Goal: Transaction & Acquisition: Book appointment/travel/reservation

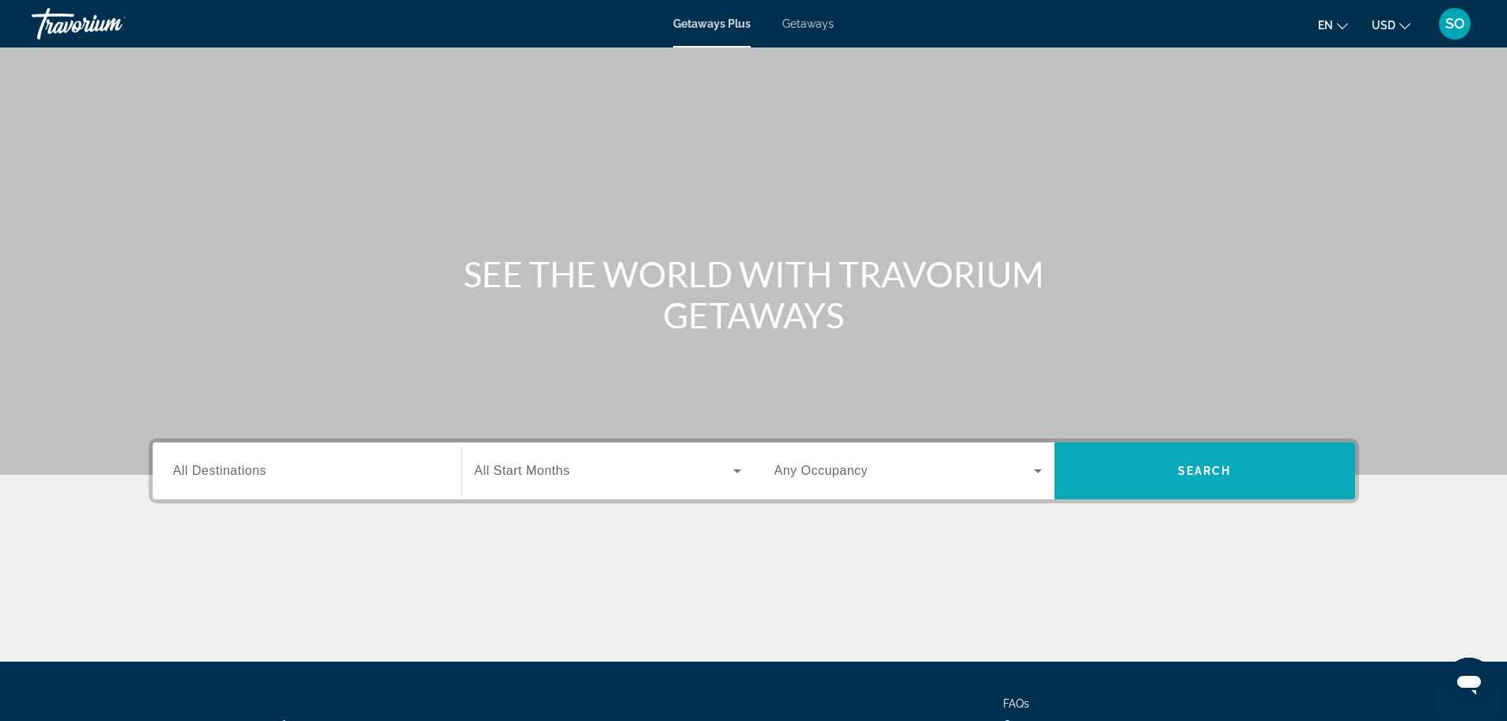
click at [1257, 477] on span "Search widget" at bounding box center [1204, 471] width 301 height 38
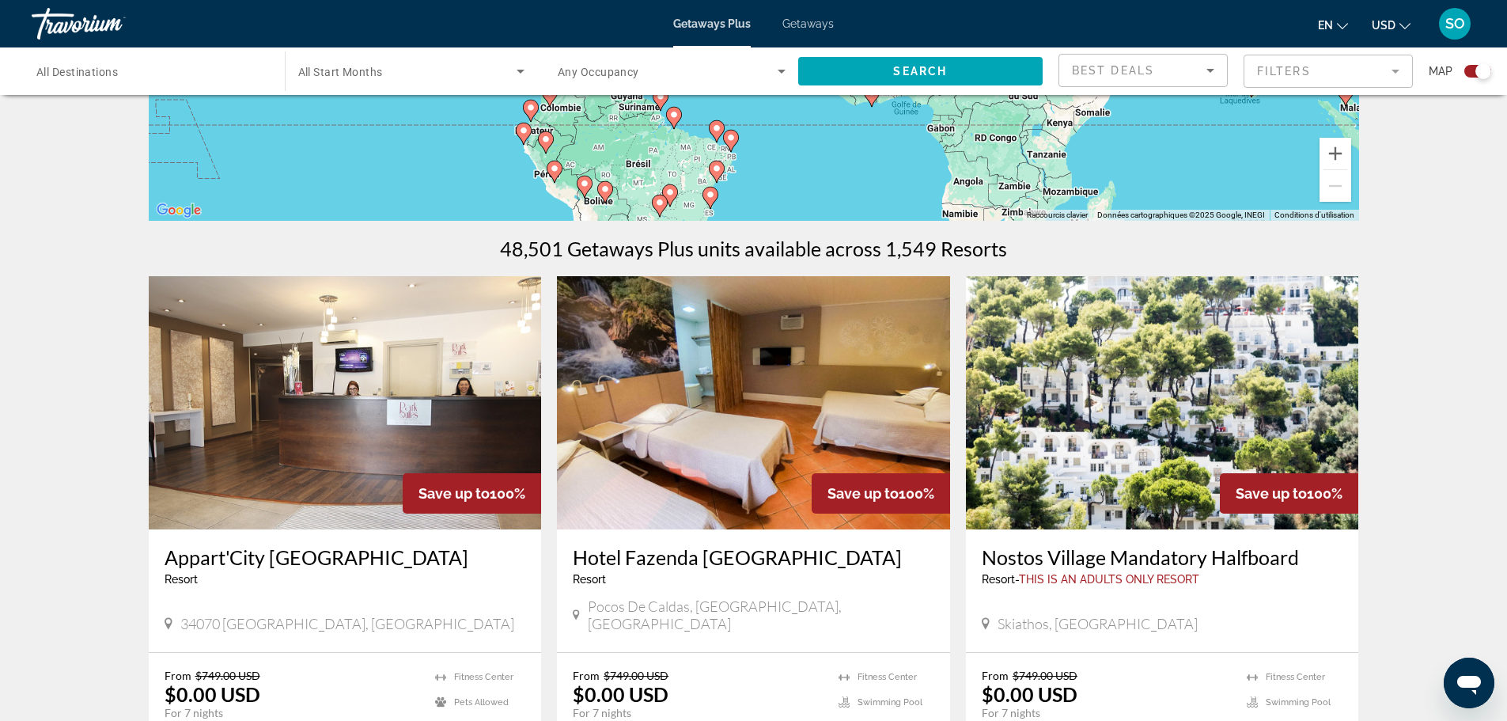
scroll to position [475, 0]
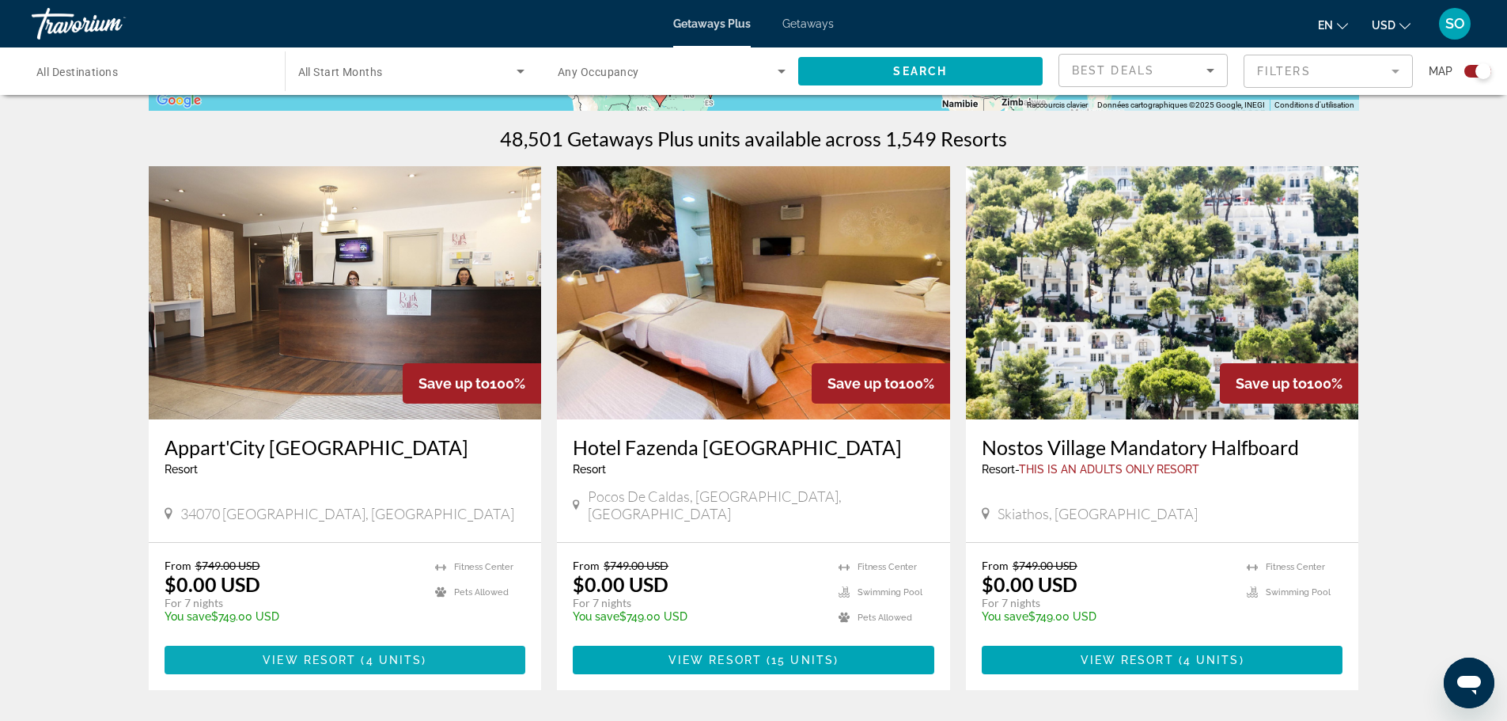
click at [407, 653] on span "4 units" at bounding box center [394, 659] width 56 height 13
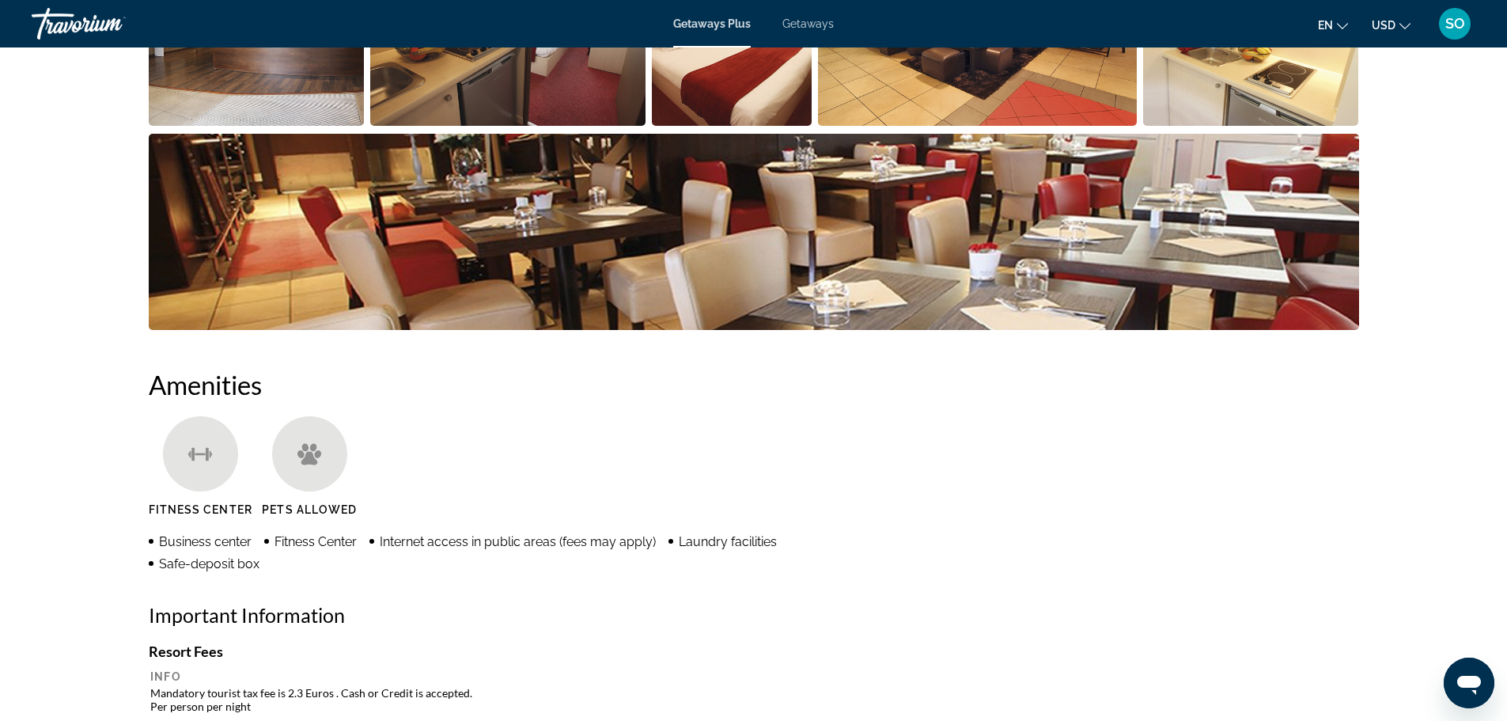
scroll to position [1028, 0]
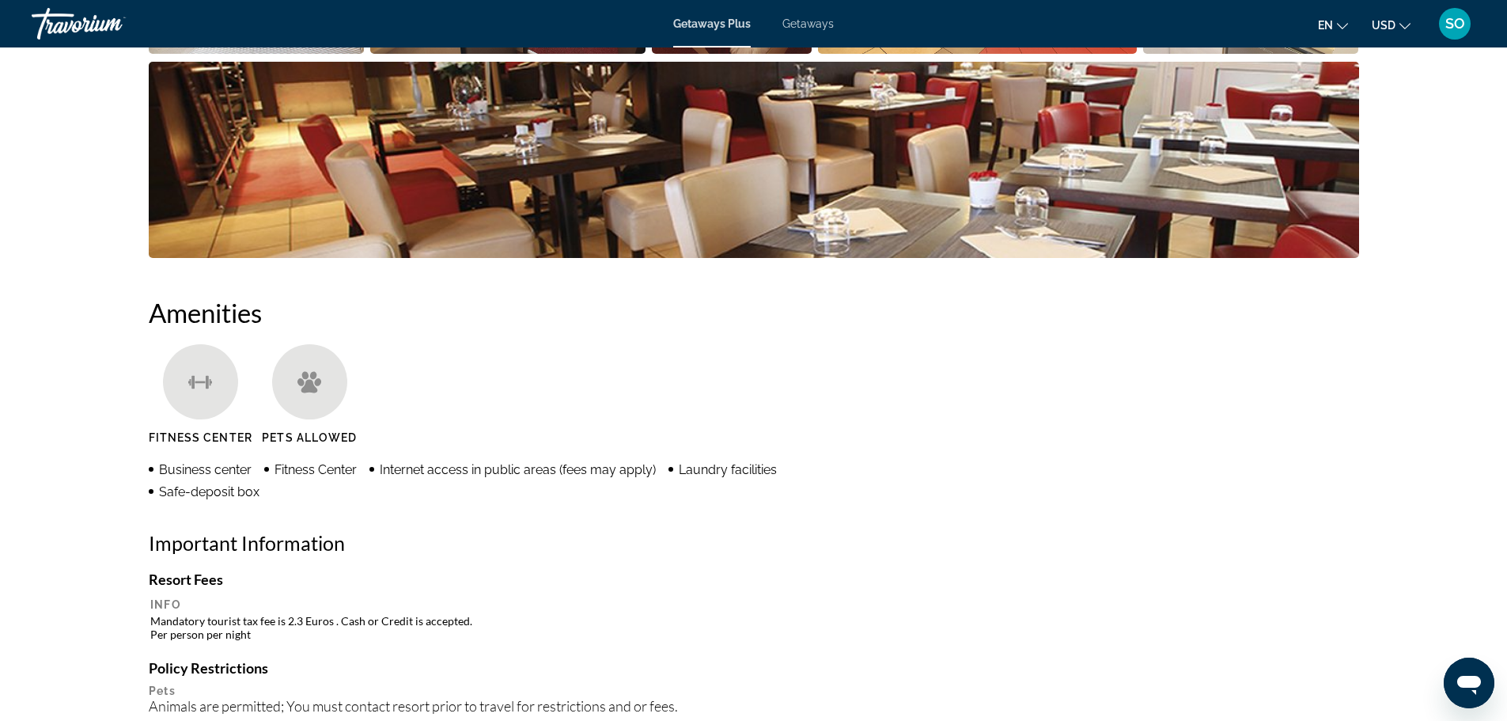
click at [1343, 21] on icon "Change language" at bounding box center [1342, 26] width 11 height 11
click at [1312, 165] on button "русский" at bounding box center [1301, 166] width 70 height 21
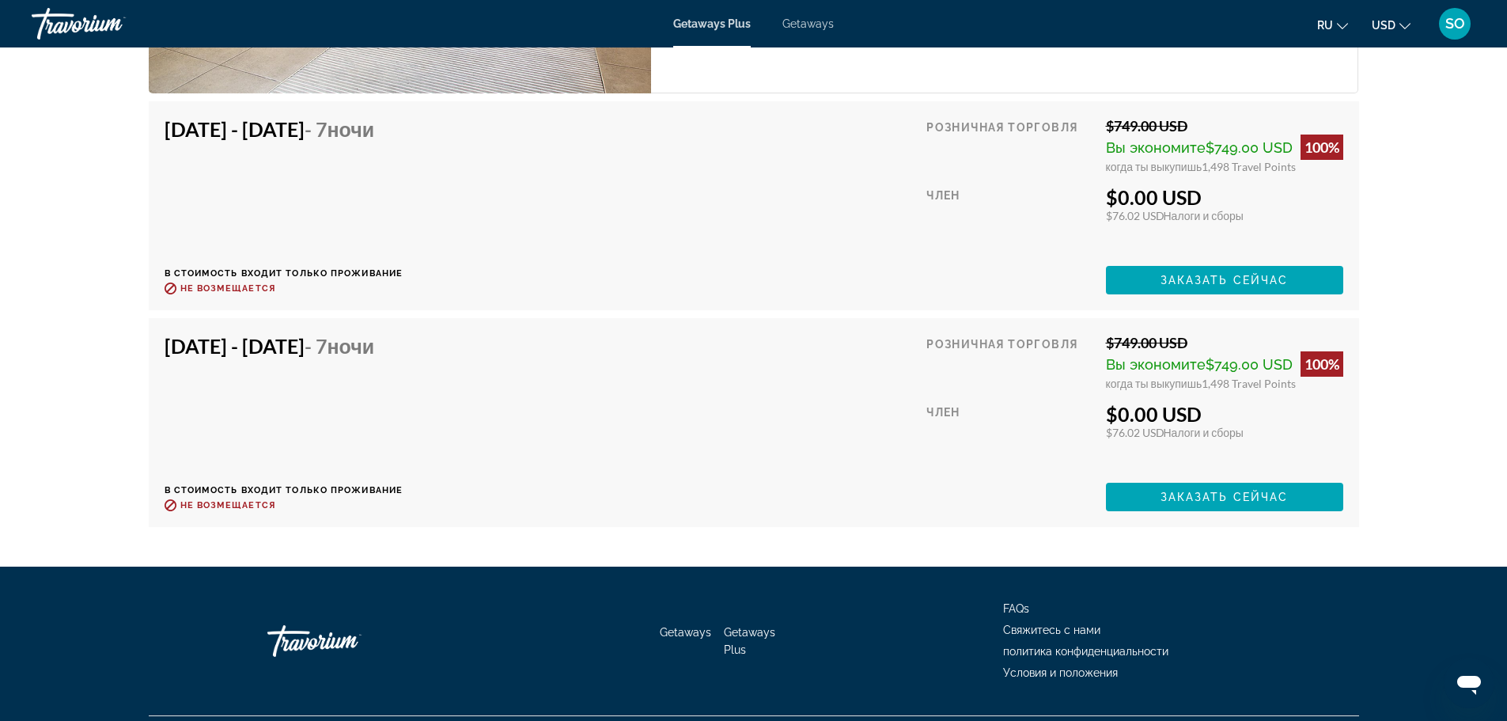
scroll to position [2848, 0]
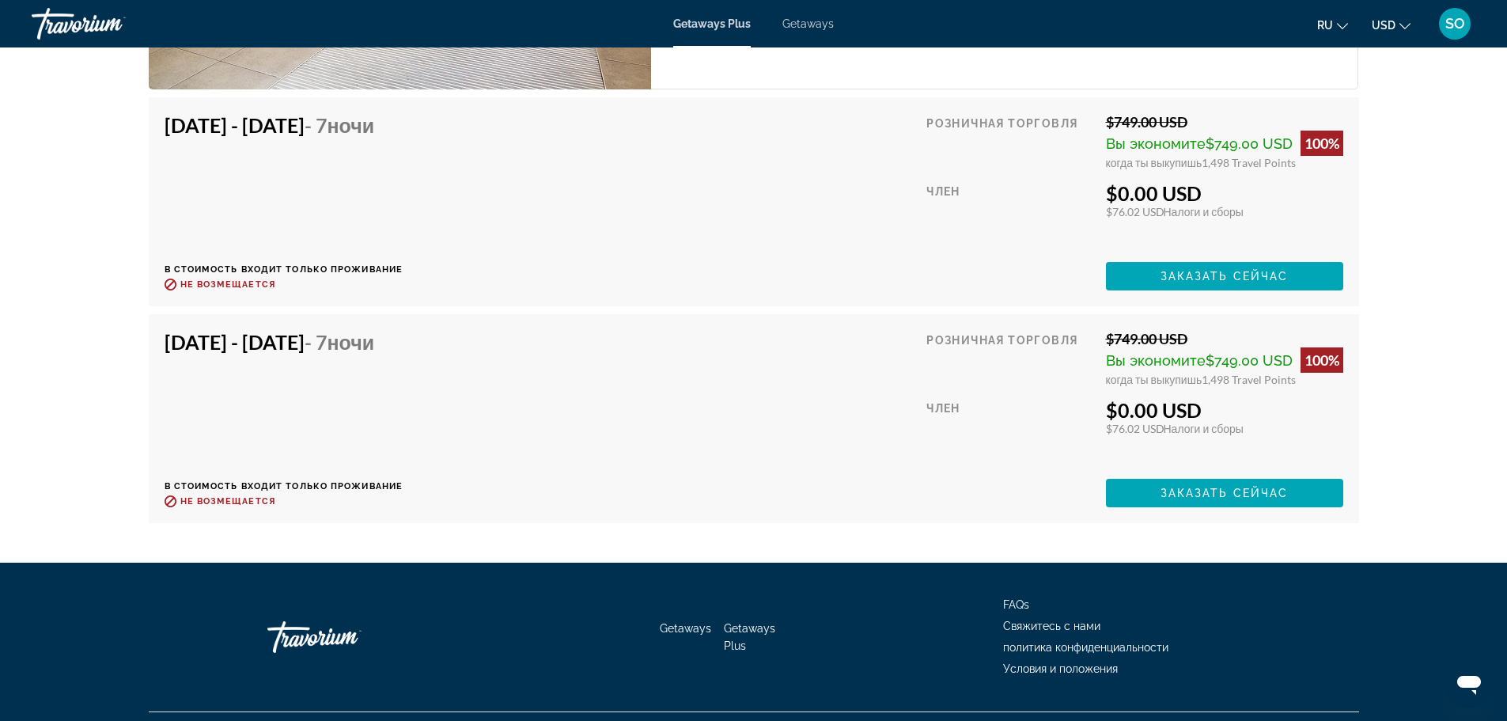
click at [1349, 25] on ul "ru English Español Français Italiano Português русский USD USD ($) MXN (Mex$) C…" at bounding box center [1375, 23] width 117 height 25
click at [1335, 24] on button "ru English Español Français Italiano Português русский" at bounding box center [1332, 24] width 31 height 23
click at [1312, 62] on button "English" at bounding box center [1301, 63] width 70 height 21
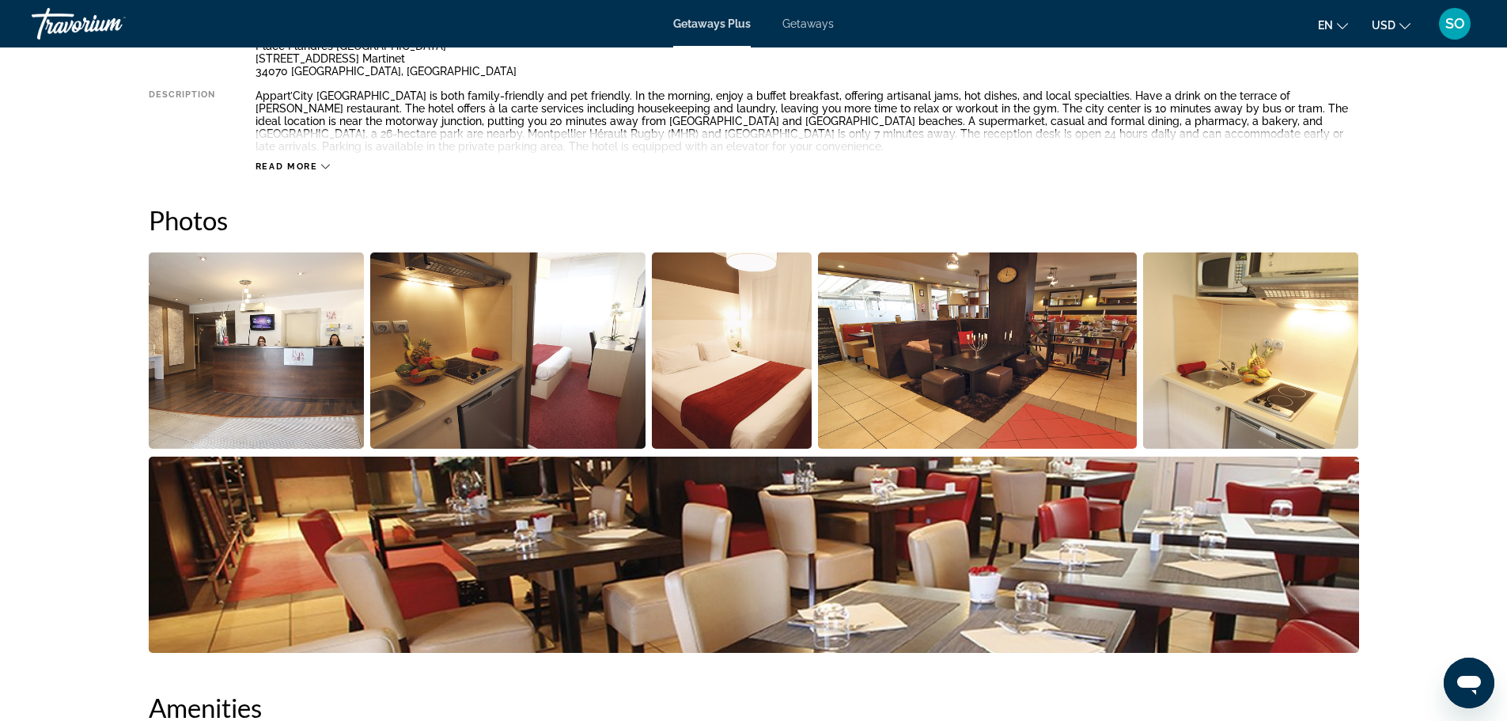
scroll to position [510, 0]
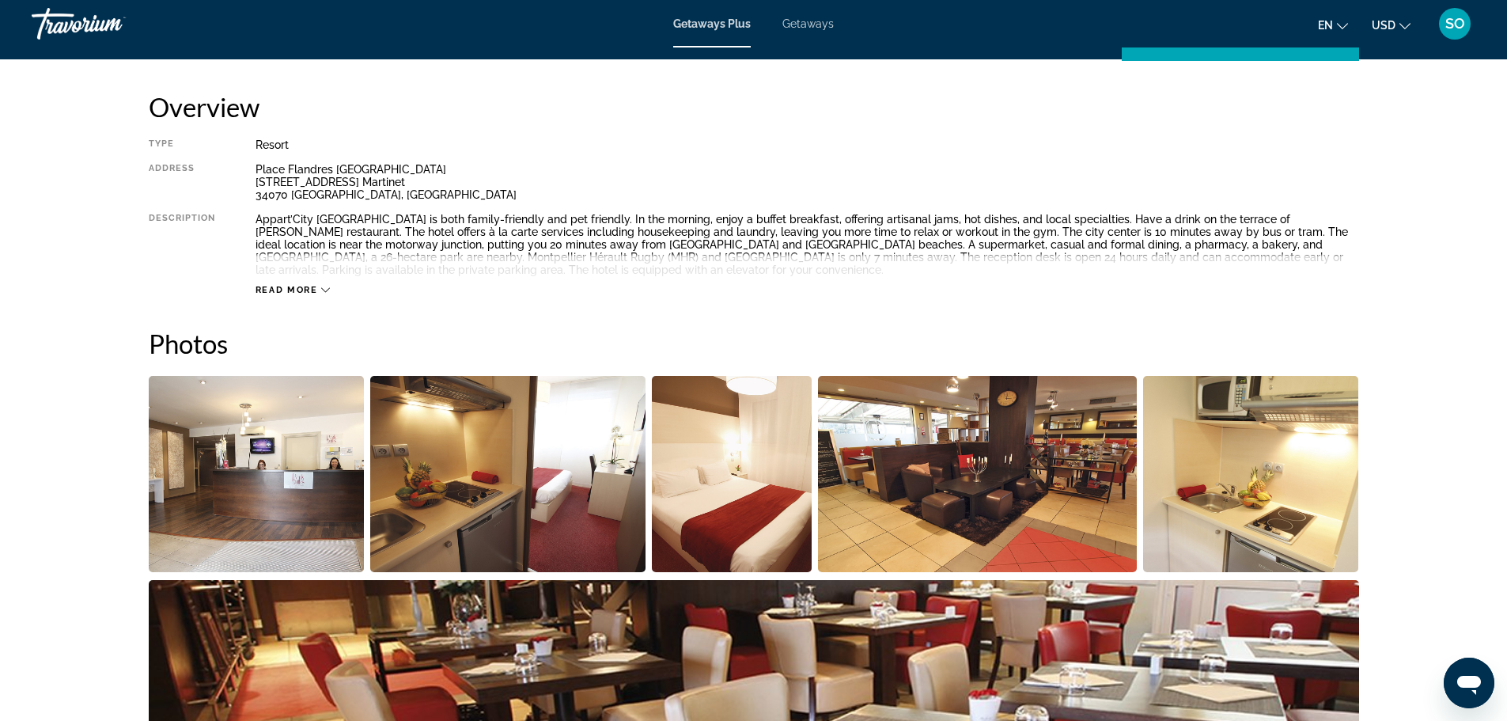
click at [321, 290] on icon "Main content" at bounding box center [325, 290] width 9 height 9
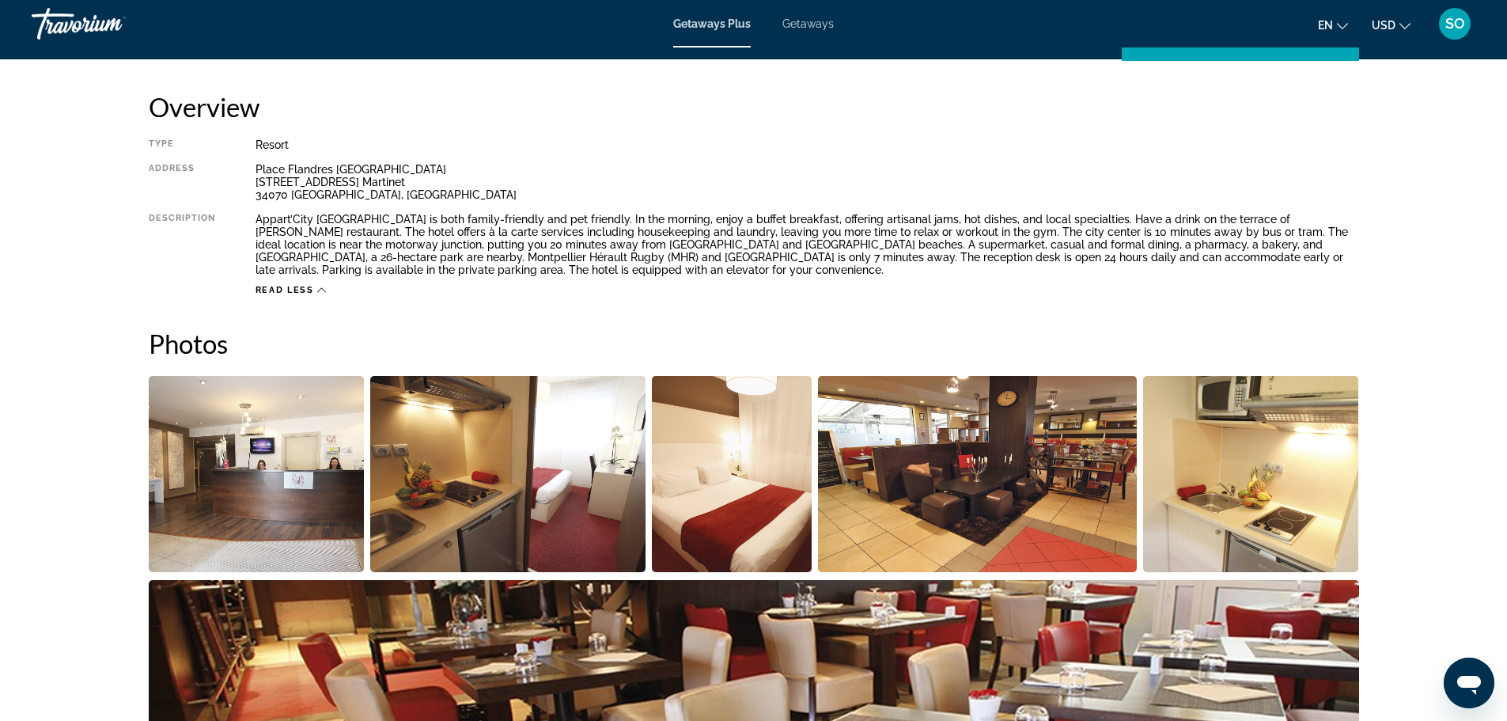
click at [312, 284] on button "Read less" at bounding box center [291, 290] width 71 height 12
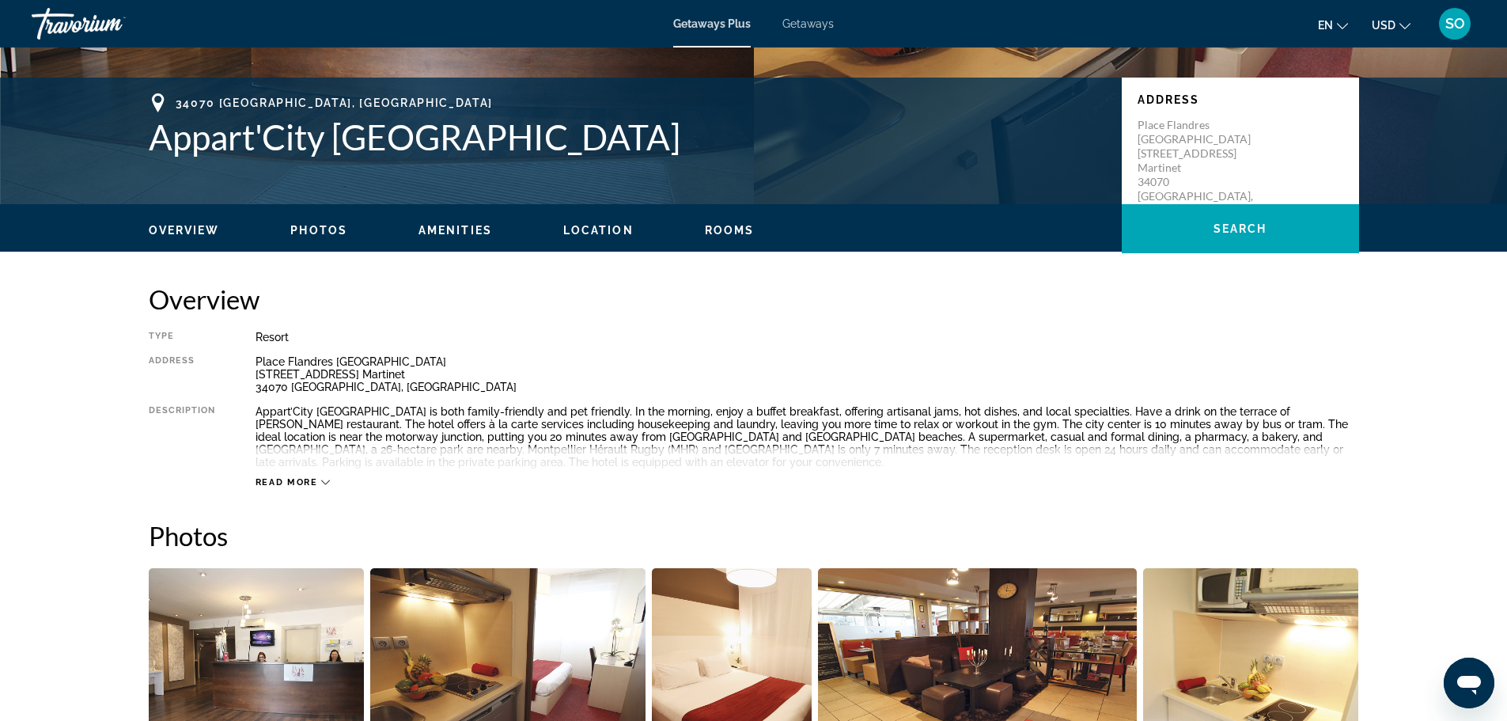
scroll to position [225, 0]
